Goal: Task Accomplishment & Management: Manage account settings

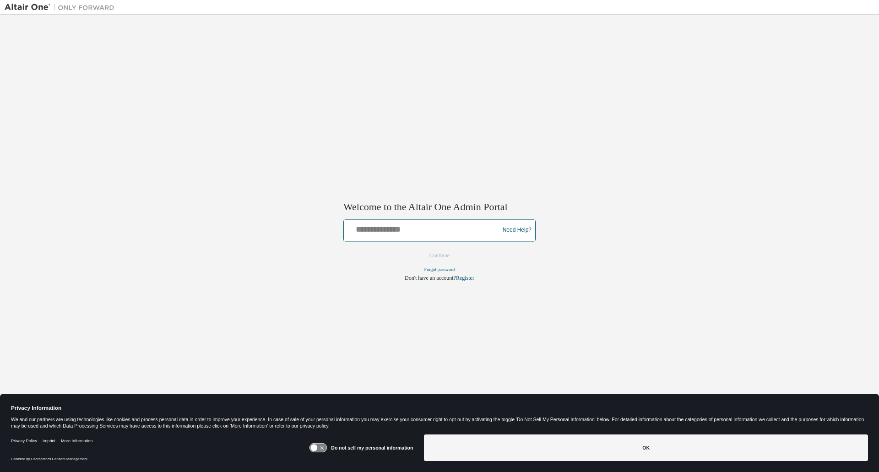
click at [428, 225] on input "text" at bounding box center [422, 228] width 151 height 13
type input "**********"
click at [420, 249] on button "Continue" at bounding box center [439, 256] width 39 height 14
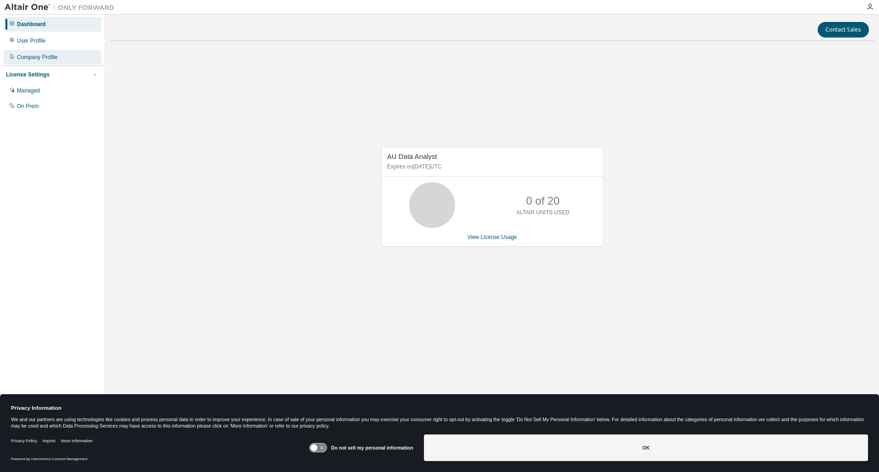
click at [42, 62] on div "Company Profile" at bounding box center [53, 57] width 98 height 15
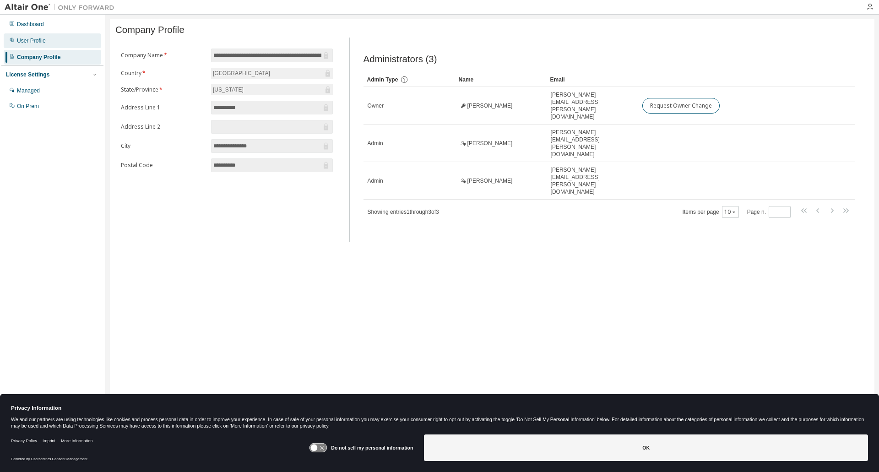
click at [33, 39] on div "User Profile" at bounding box center [31, 40] width 29 height 7
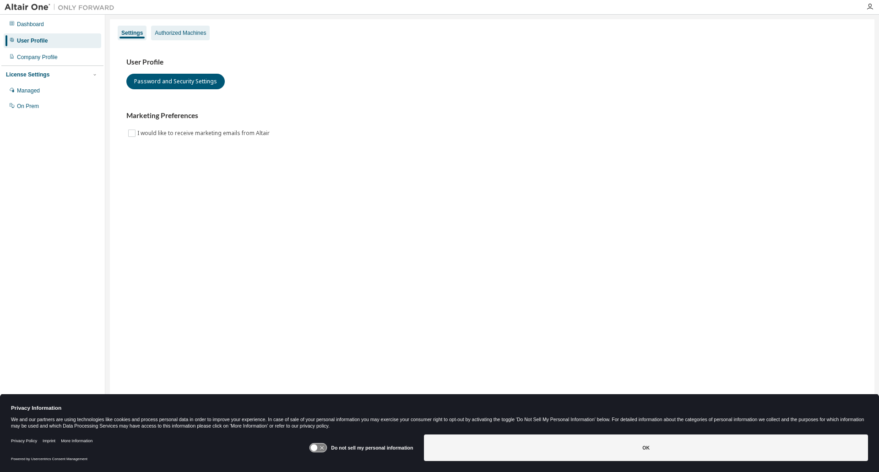
click at [185, 36] on div "Authorized Machines" at bounding box center [180, 32] width 51 height 7
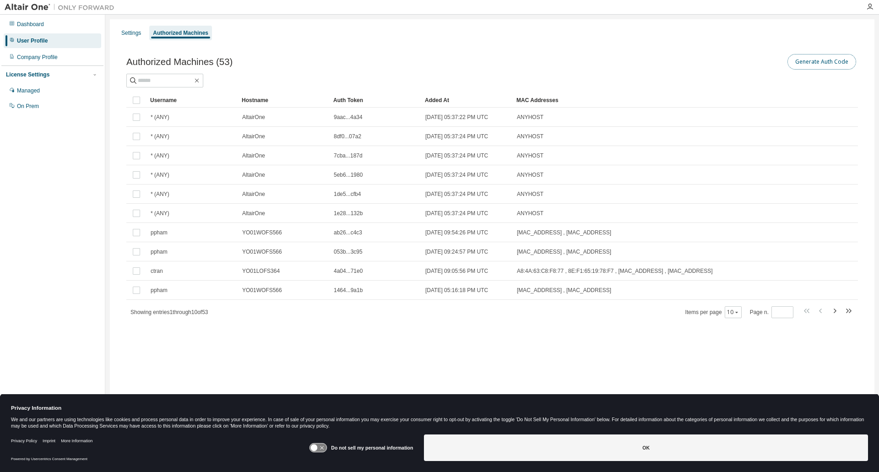
click at [814, 58] on button "Generate Auth Code" at bounding box center [821, 62] width 69 height 16
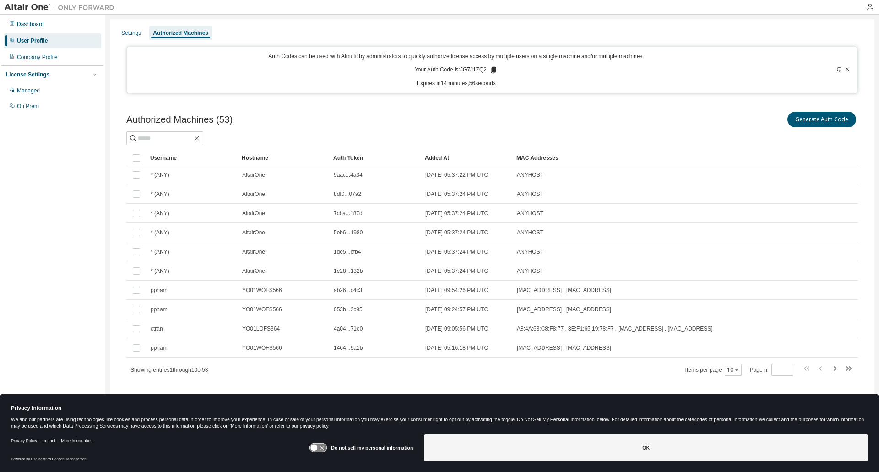
click at [492, 69] on icon at bounding box center [493, 70] width 5 height 6
